Goal: Task Accomplishment & Management: Use online tool/utility

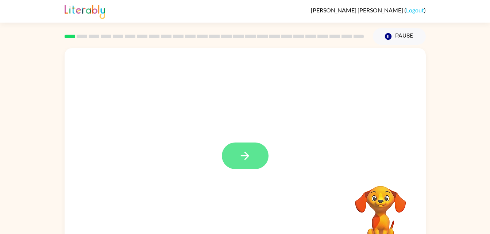
click at [244, 149] on button "button" at bounding box center [245, 156] width 47 height 27
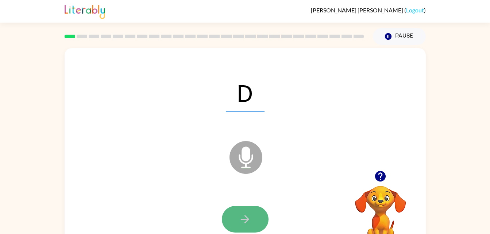
click at [251, 215] on button "button" at bounding box center [245, 219] width 47 height 27
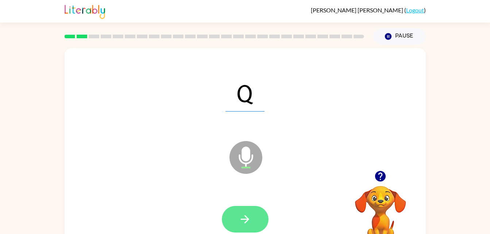
click at [250, 220] on icon "button" at bounding box center [245, 219] width 13 height 13
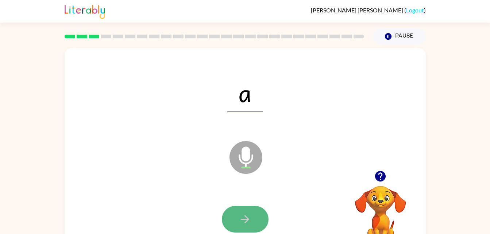
click at [240, 223] on icon "button" at bounding box center [245, 219] width 13 height 13
click at [257, 219] on button "button" at bounding box center [245, 219] width 47 height 27
click at [249, 225] on icon "button" at bounding box center [245, 219] width 13 height 13
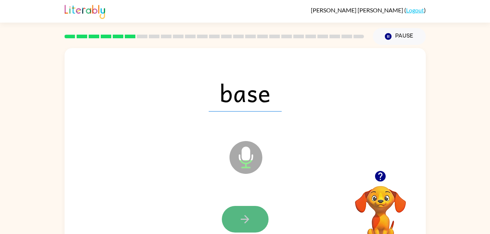
click at [252, 226] on button "button" at bounding box center [245, 219] width 47 height 27
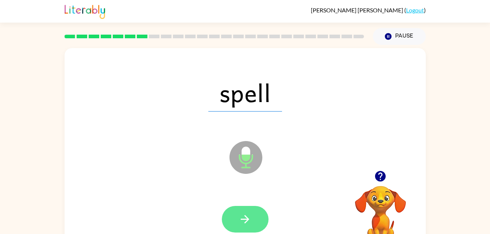
click at [251, 218] on icon "button" at bounding box center [245, 219] width 13 height 13
click at [253, 223] on button "button" at bounding box center [245, 219] width 47 height 27
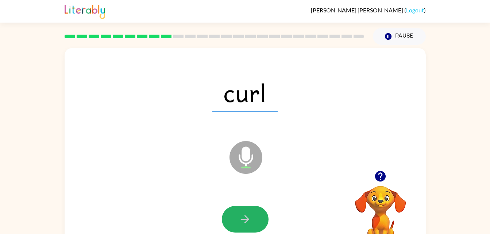
click at [253, 223] on button "button" at bounding box center [245, 219] width 47 height 27
click at [253, 223] on div at bounding box center [245, 219] width 47 height 27
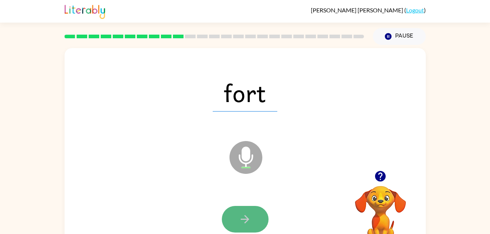
click at [243, 216] on icon "button" at bounding box center [245, 219] width 13 height 13
click at [246, 214] on icon "button" at bounding box center [245, 219] width 13 height 13
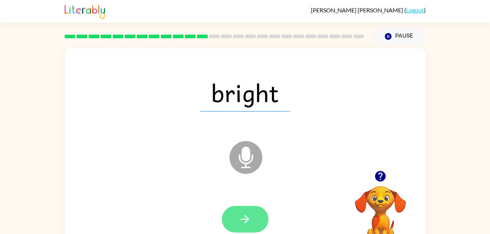
drag, startPoint x: 246, startPoint y: 214, endPoint x: 243, endPoint y: 221, distance: 8.3
click at [243, 221] on icon "button" at bounding box center [245, 219] width 13 height 13
click at [243, 221] on div at bounding box center [245, 219] width 47 height 27
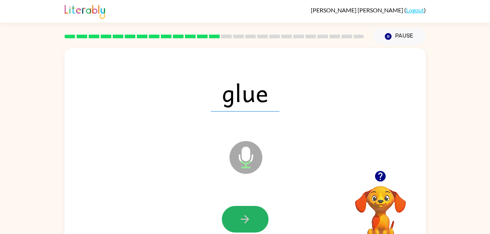
click at [248, 213] on icon "button" at bounding box center [245, 219] width 13 height 13
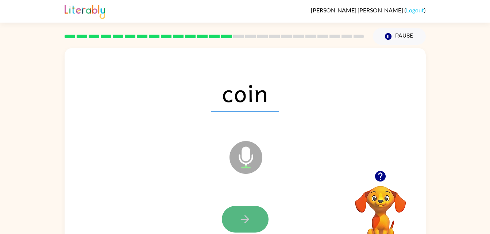
drag, startPoint x: 250, startPoint y: 223, endPoint x: 242, endPoint y: 220, distance: 8.5
click at [242, 220] on icon "button" at bounding box center [245, 219] width 8 height 8
click at [242, 220] on div at bounding box center [245, 219] width 47 height 27
click at [239, 217] on icon "button" at bounding box center [245, 219] width 13 height 13
click at [253, 209] on button "button" at bounding box center [245, 219] width 47 height 27
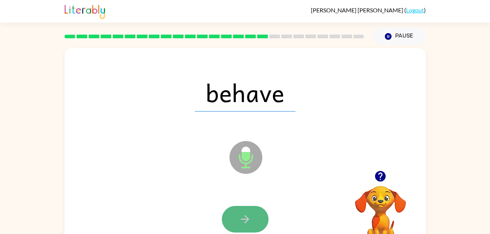
click at [246, 218] on icon "button" at bounding box center [245, 219] width 13 height 13
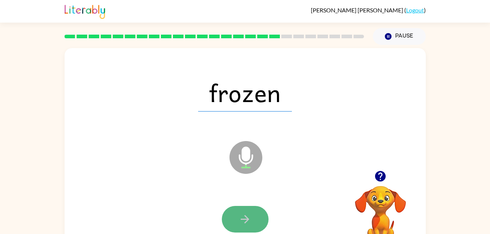
click at [246, 220] on icon "button" at bounding box center [245, 219] width 8 height 8
click at [248, 220] on icon "button" at bounding box center [245, 219] width 13 height 13
drag, startPoint x: 248, startPoint y: 220, endPoint x: 229, endPoint y: 218, distance: 19.5
click at [229, 218] on button "button" at bounding box center [245, 219] width 47 height 27
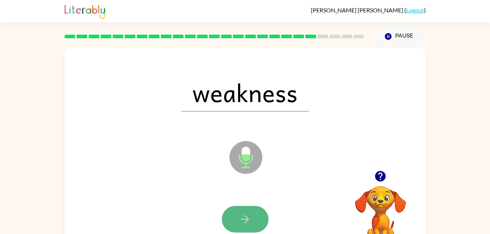
click at [264, 213] on button "button" at bounding box center [245, 219] width 47 height 27
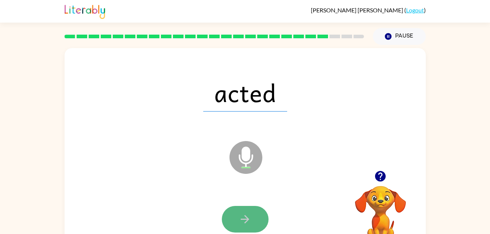
drag, startPoint x: 247, startPoint y: 213, endPoint x: 243, endPoint y: 223, distance: 9.8
click at [243, 223] on icon "button" at bounding box center [245, 219] width 13 height 13
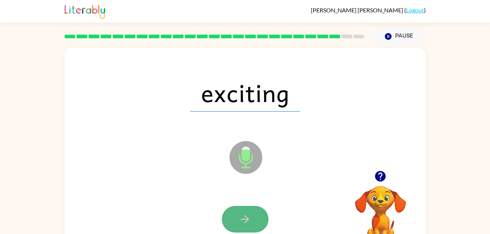
click at [249, 224] on icon "button" at bounding box center [245, 219] width 13 height 13
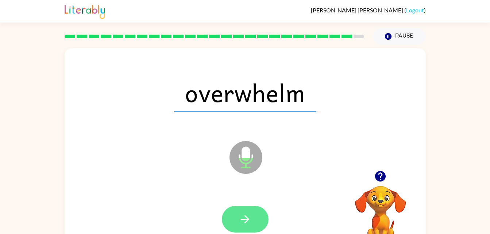
click at [247, 217] on icon "button" at bounding box center [245, 219] width 8 height 8
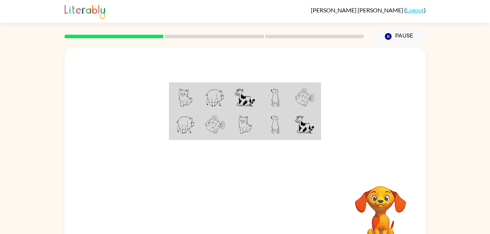
click at [215, 122] on img at bounding box center [215, 125] width 20 height 18
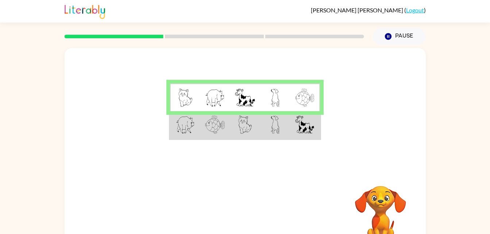
click at [190, 124] on img at bounding box center [185, 125] width 19 height 18
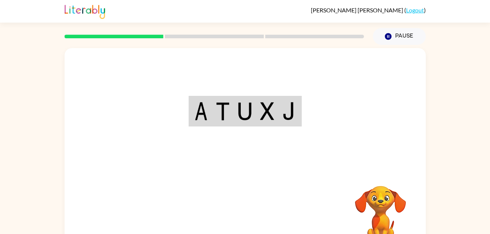
click at [256, 212] on div "Your browser must support playing .mp4 files to use Literably. Please try using…" at bounding box center [245, 152] width 361 height 208
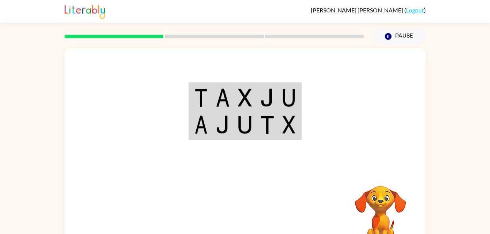
click at [205, 116] on img at bounding box center [200, 125] width 13 height 18
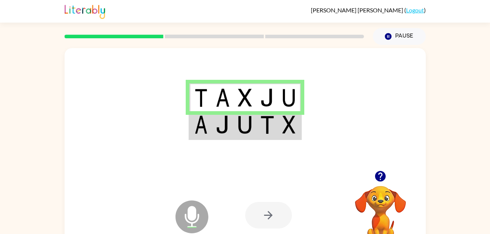
click at [236, 138] on td at bounding box center [245, 125] width 22 height 28
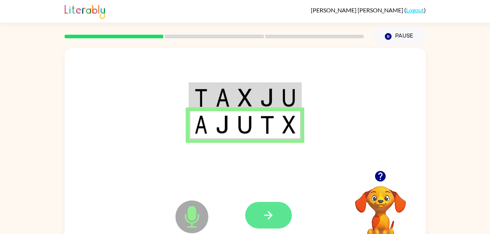
click at [269, 219] on icon "button" at bounding box center [268, 215] width 8 height 8
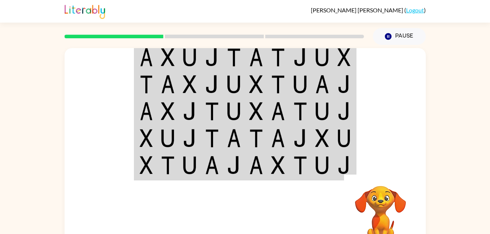
click at [443, 81] on div "Your browser must support playing .mp4 files to use Literably. Please try using…" at bounding box center [245, 151] width 490 height 212
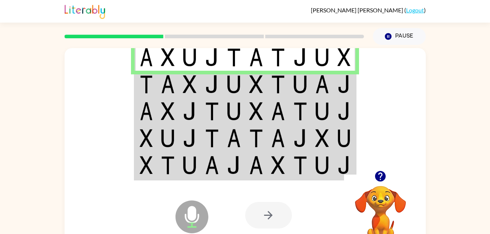
click at [340, 89] on img at bounding box center [344, 84] width 13 height 18
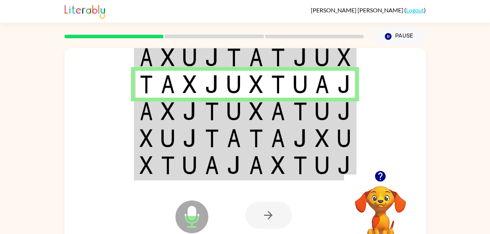
click at [340, 114] on img at bounding box center [344, 111] width 13 height 18
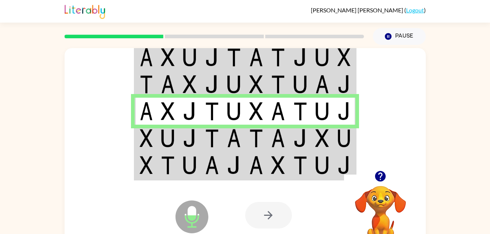
click at [317, 146] on img at bounding box center [322, 138] width 14 height 18
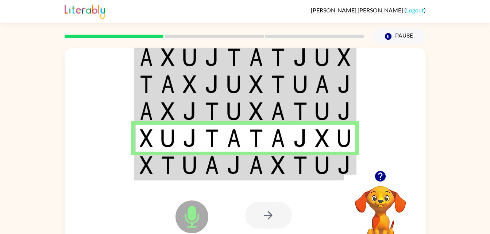
click at [333, 167] on td at bounding box center [322, 166] width 22 height 28
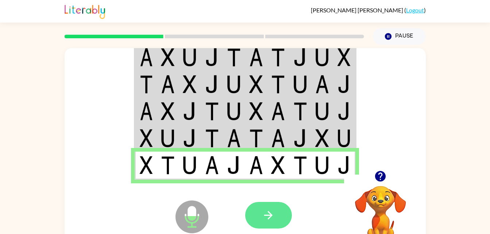
click at [281, 220] on button "button" at bounding box center [268, 215] width 47 height 27
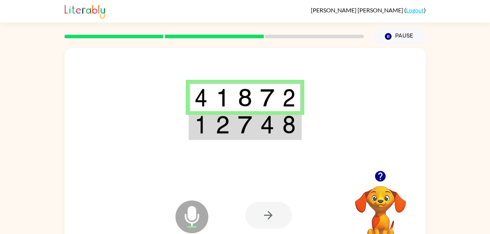
click at [281, 131] on td at bounding box center [289, 125] width 22 height 28
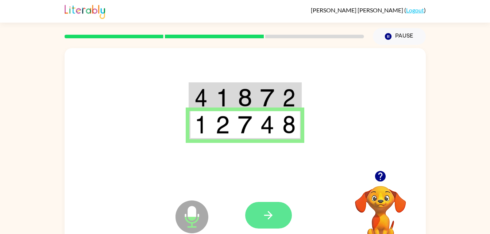
click at [273, 221] on icon "button" at bounding box center [268, 215] width 13 height 13
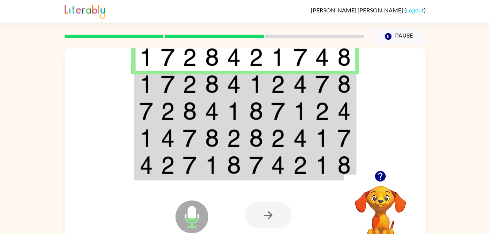
click at [331, 86] on td at bounding box center [322, 84] width 22 height 27
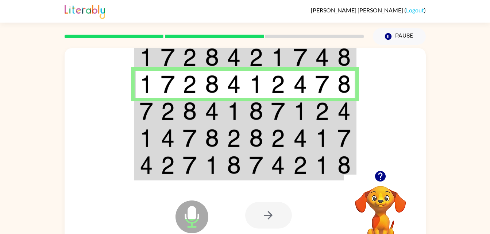
click at [335, 110] on td at bounding box center [344, 111] width 22 height 27
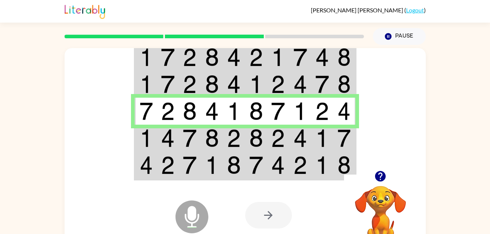
click at [336, 142] on td at bounding box center [344, 138] width 22 height 27
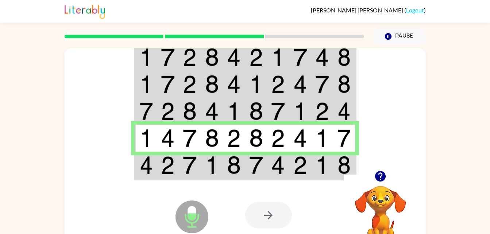
click at [327, 167] on img at bounding box center [322, 165] width 14 height 18
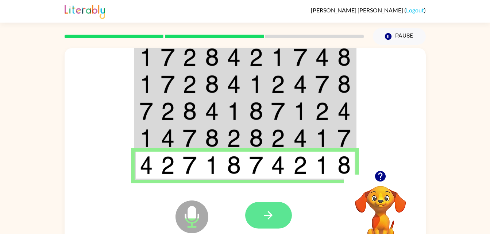
click at [260, 218] on button "button" at bounding box center [268, 215] width 47 height 27
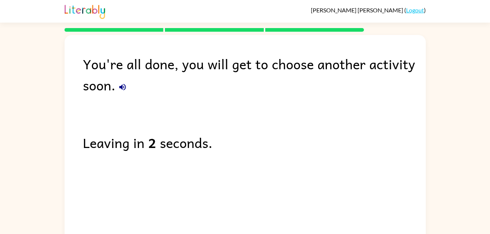
click at [127, 102] on div "You're all done, you will get to choose another activity soon. Leaving in 2 sec…" at bounding box center [245, 137] width 361 height 205
click at [120, 87] on icon "button" at bounding box center [122, 87] width 7 height 7
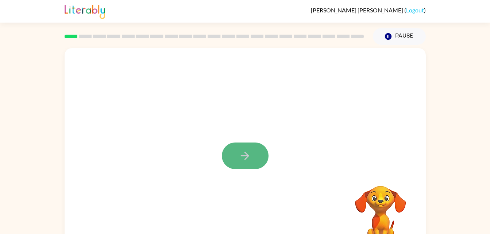
click at [259, 147] on button "button" at bounding box center [245, 156] width 47 height 27
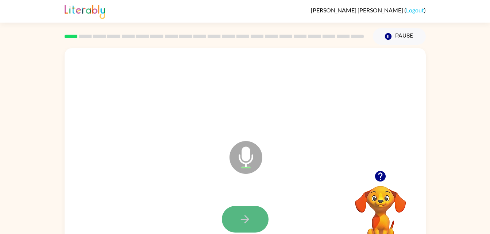
click at [249, 219] on icon "button" at bounding box center [245, 219] width 13 height 13
click at [249, 215] on icon "button" at bounding box center [245, 219] width 13 height 13
click at [248, 220] on icon "button" at bounding box center [245, 219] width 8 height 8
click at [233, 221] on button "button" at bounding box center [245, 219] width 47 height 27
click at [247, 219] on icon "button" at bounding box center [245, 219] width 13 height 13
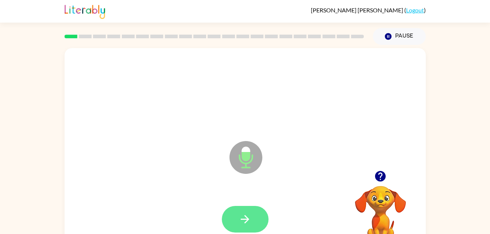
click at [246, 219] on icon "button" at bounding box center [245, 219] width 8 height 8
click at [243, 224] on icon "button" at bounding box center [245, 219] width 13 height 13
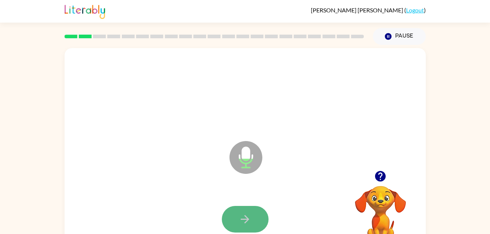
click at [256, 219] on button "button" at bounding box center [245, 219] width 47 height 27
click at [251, 222] on icon "button" at bounding box center [245, 219] width 13 height 13
click at [245, 217] on icon "button" at bounding box center [245, 219] width 13 height 13
click at [249, 224] on icon "button" at bounding box center [245, 219] width 13 height 13
click at [241, 211] on button "button" at bounding box center [245, 219] width 47 height 27
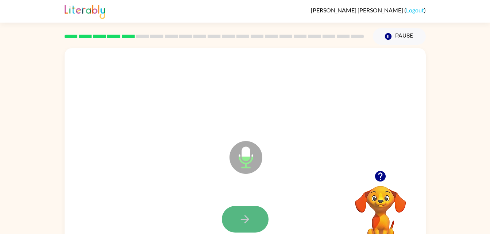
click at [244, 222] on icon "button" at bounding box center [245, 219] width 13 height 13
click at [247, 211] on button "button" at bounding box center [245, 219] width 47 height 27
click at [256, 218] on button "button" at bounding box center [245, 219] width 47 height 27
click at [249, 223] on icon "button" at bounding box center [245, 219] width 13 height 13
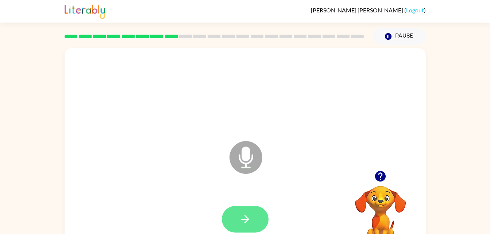
click at [242, 220] on icon "button" at bounding box center [245, 219] width 8 height 8
click at [249, 223] on icon "button" at bounding box center [245, 219] width 13 height 13
click at [262, 221] on button "button" at bounding box center [245, 219] width 47 height 27
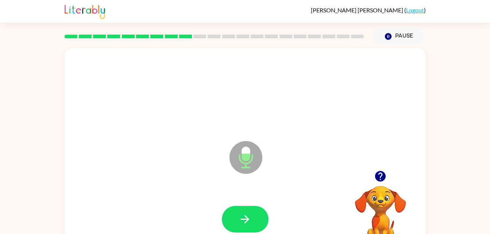
scroll to position [3, 0]
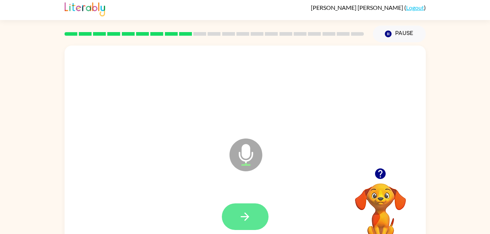
click at [248, 219] on icon "button" at bounding box center [245, 217] width 13 height 13
click at [239, 220] on icon "button" at bounding box center [245, 217] width 13 height 13
click at [247, 223] on button "button" at bounding box center [245, 217] width 47 height 27
click at [248, 230] on button "button" at bounding box center [245, 217] width 47 height 27
click at [250, 223] on icon "button" at bounding box center [245, 217] width 13 height 13
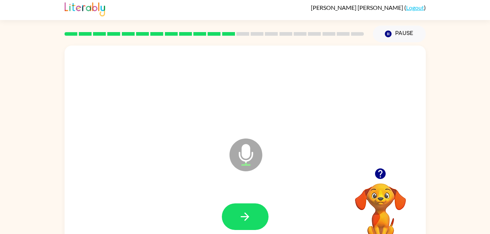
click at [379, 175] on icon "button" at bounding box center [380, 174] width 11 height 11
click at [244, 227] on button "button" at bounding box center [245, 217] width 47 height 27
click at [251, 221] on icon "button" at bounding box center [245, 217] width 13 height 13
click at [245, 224] on button "button" at bounding box center [245, 217] width 47 height 27
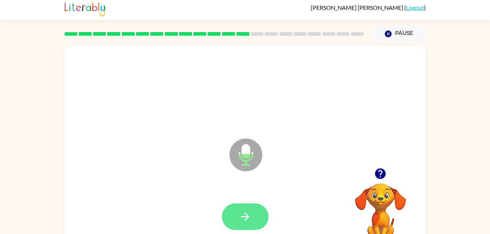
click at [239, 220] on icon "button" at bounding box center [245, 217] width 13 height 13
click at [244, 224] on button "button" at bounding box center [245, 217] width 47 height 27
click at [247, 220] on icon "button" at bounding box center [245, 217] width 13 height 13
click at [246, 221] on icon "button" at bounding box center [245, 217] width 13 height 13
click at [243, 221] on icon "button" at bounding box center [245, 217] width 13 height 13
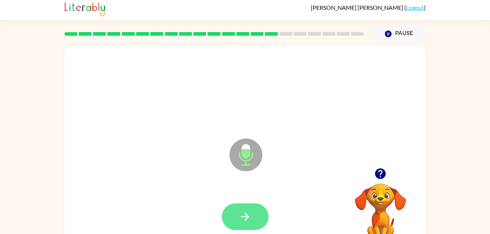
click at [247, 219] on icon "button" at bounding box center [245, 217] width 8 height 8
click at [249, 221] on icon "button" at bounding box center [245, 217] width 13 height 13
click at [247, 219] on icon "button" at bounding box center [245, 217] width 8 height 8
click at [259, 229] on button "button" at bounding box center [245, 217] width 47 height 27
click at [245, 219] on icon "button" at bounding box center [245, 217] width 13 height 13
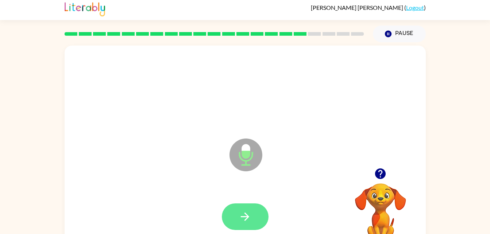
click at [249, 222] on icon "button" at bounding box center [245, 217] width 13 height 13
click at [246, 219] on icon "button" at bounding box center [245, 217] width 8 height 8
click at [239, 223] on button "button" at bounding box center [245, 217] width 47 height 27
click at [249, 223] on icon "button" at bounding box center [245, 217] width 13 height 13
click at [246, 228] on button "button" at bounding box center [245, 217] width 47 height 27
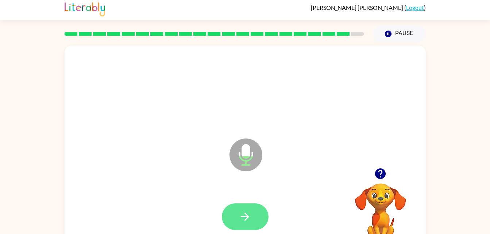
click at [247, 221] on icon "button" at bounding box center [245, 217] width 13 height 13
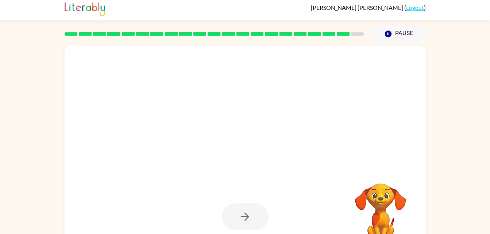
click at [247, 217] on div at bounding box center [245, 217] width 47 height 27
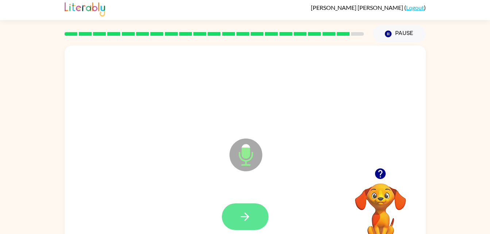
click at [248, 220] on icon "button" at bounding box center [245, 217] width 13 height 13
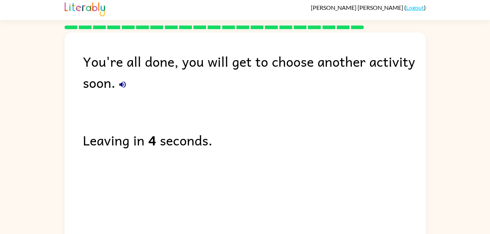
click at [128, 86] on button "button" at bounding box center [122, 84] width 15 height 15
click at [126, 80] on button "button" at bounding box center [122, 84] width 15 height 15
click at [119, 84] on icon "button" at bounding box center [122, 84] width 7 height 7
